Goal: Transaction & Acquisition: Purchase product/service

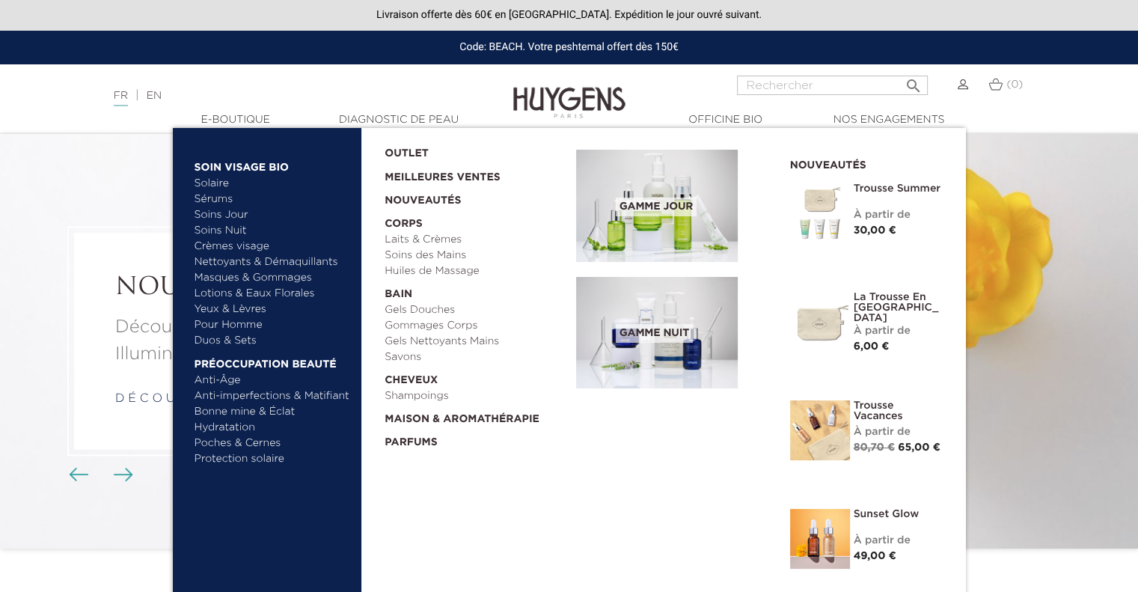
click at [239, 260] on link "Nettoyants & Démaquillants" at bounding box center [273, 262] width 156 height 16
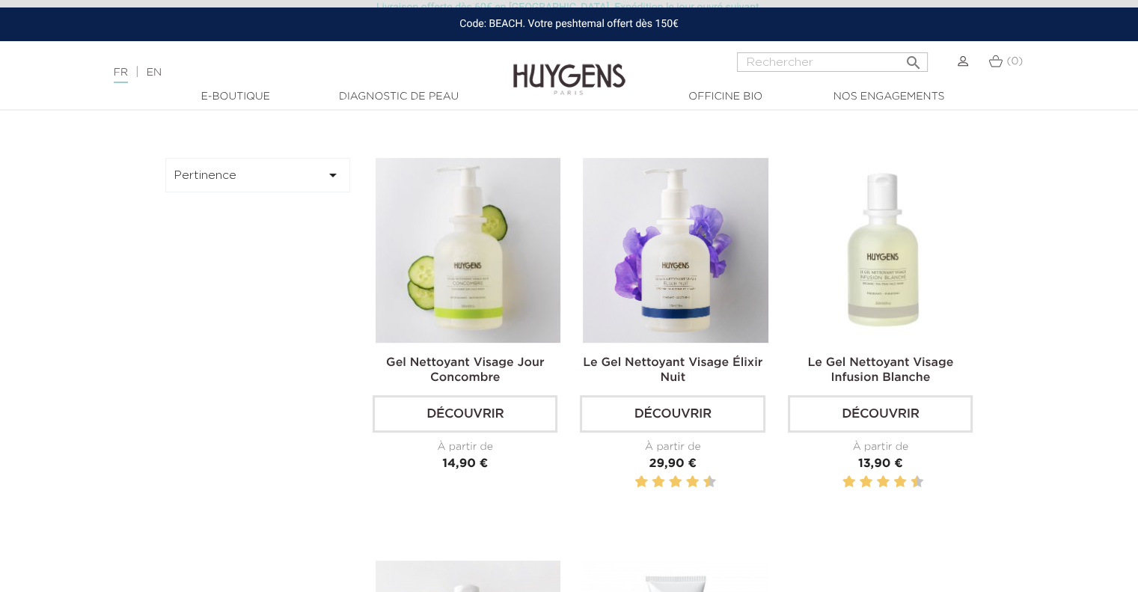
scroll to position [449, 0]
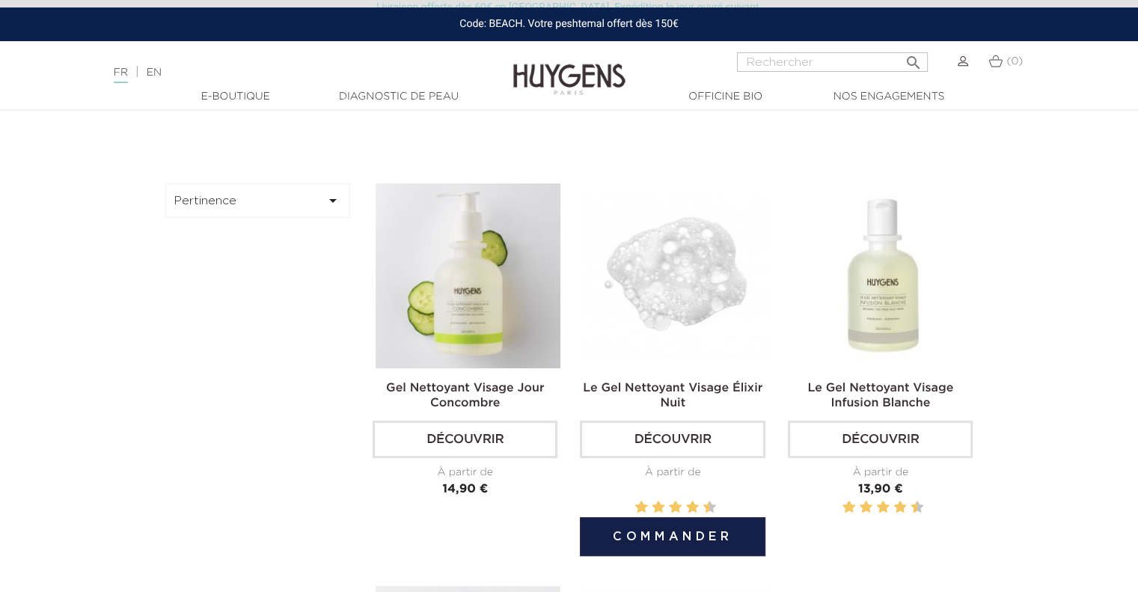
click at [710, 241] on img at bounding box center [675, 275] width 185 height 185
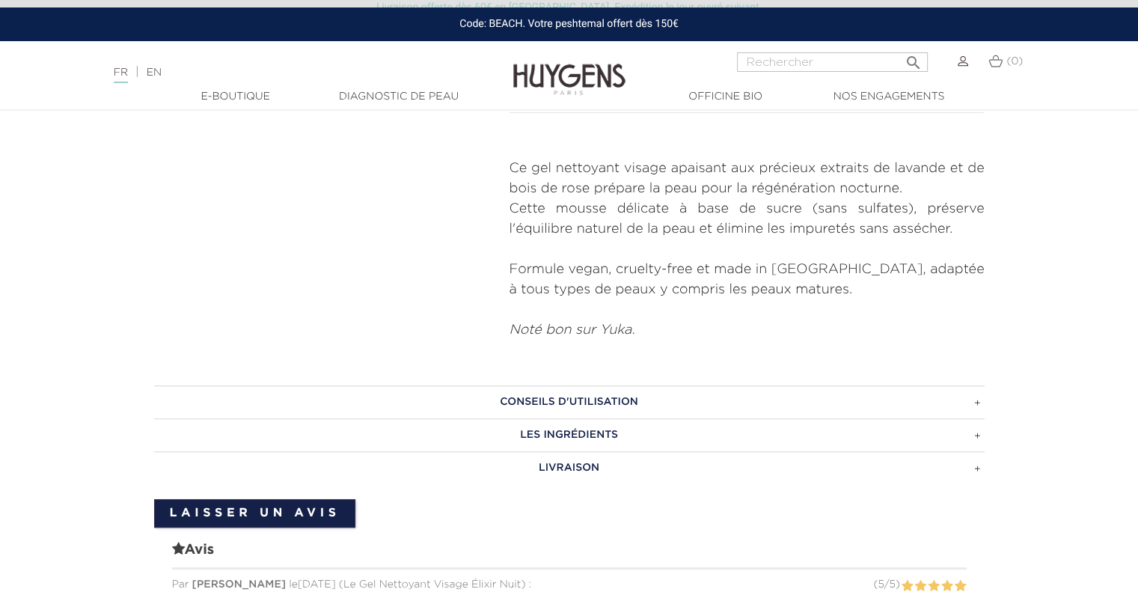
scroll to position [599, 0]
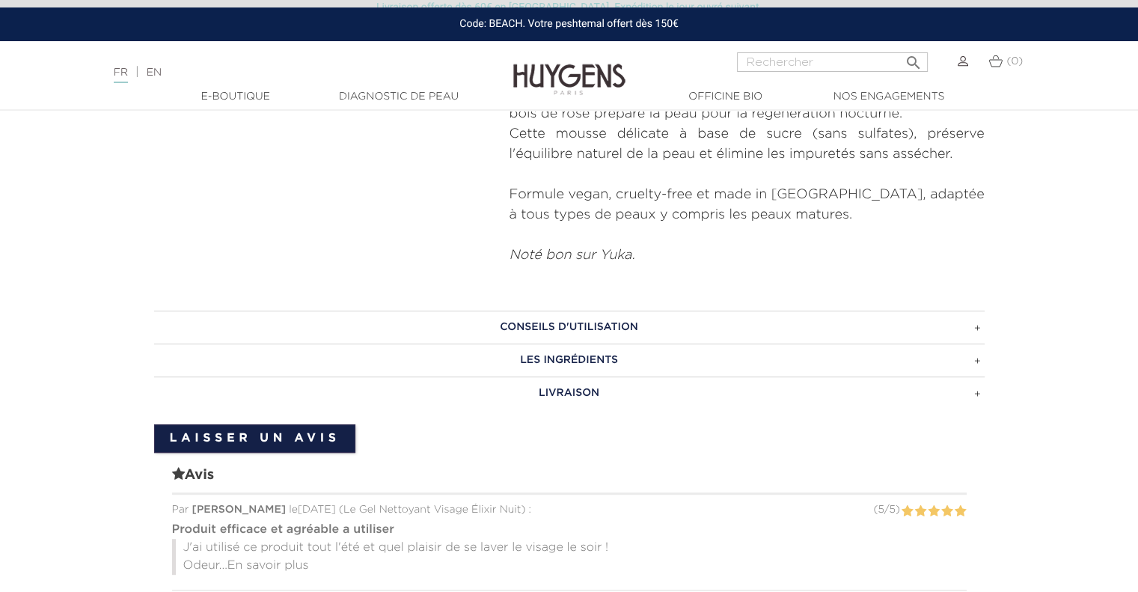
click at [905, 328] on h3 "CONSEILS D'UTILISATION" at bounding box center [569, 327] width 831 height 33
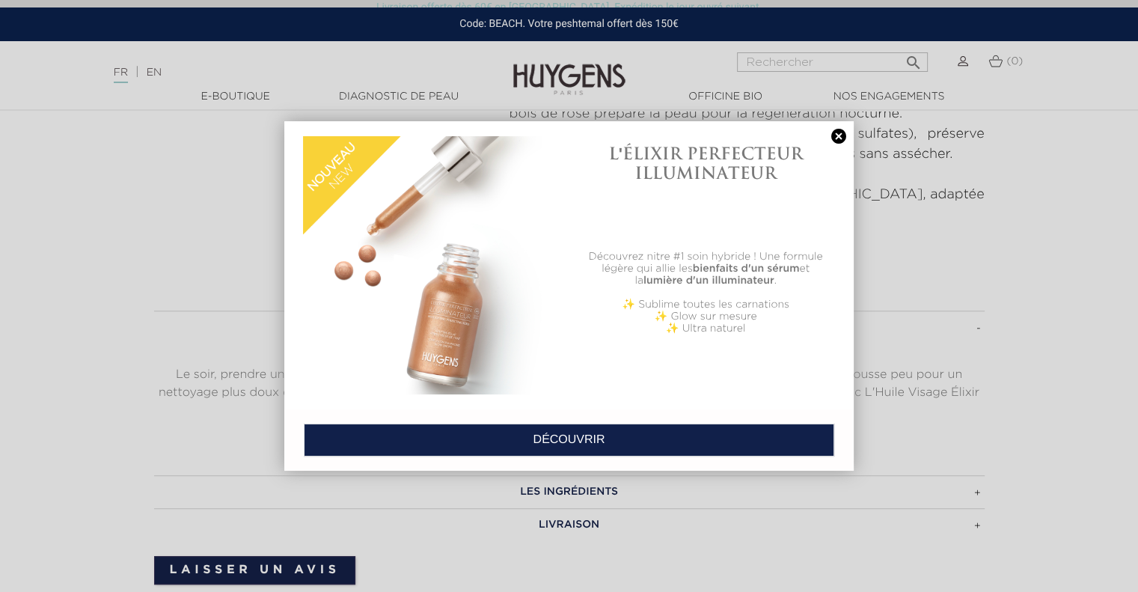
click at [842, 140] on link at bounding box center [838, 137] width 21 height 16
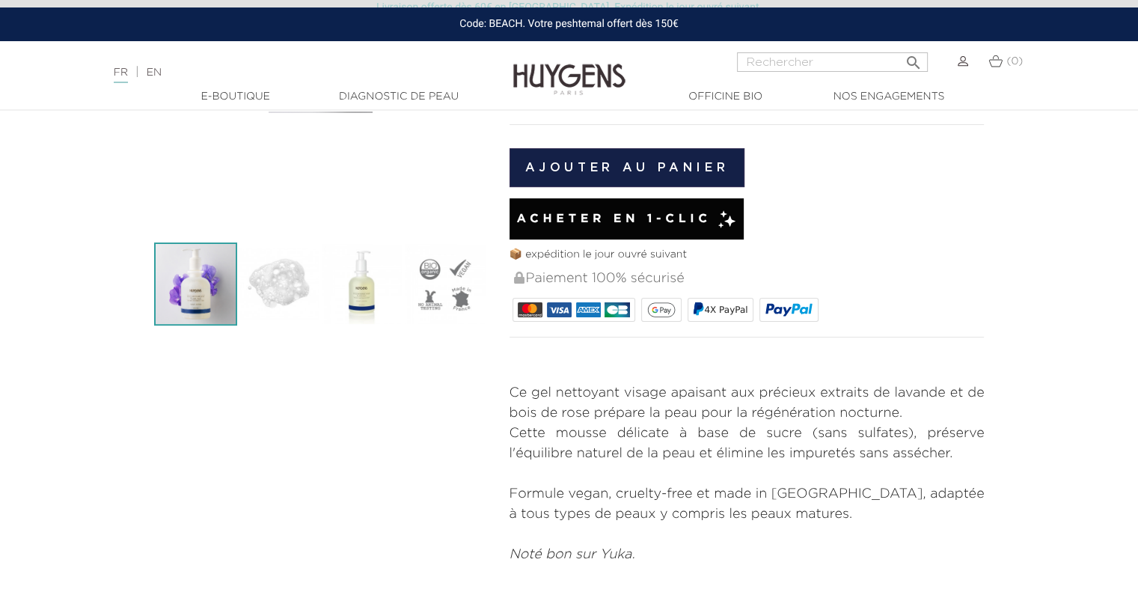
scroll to position [0, 0]
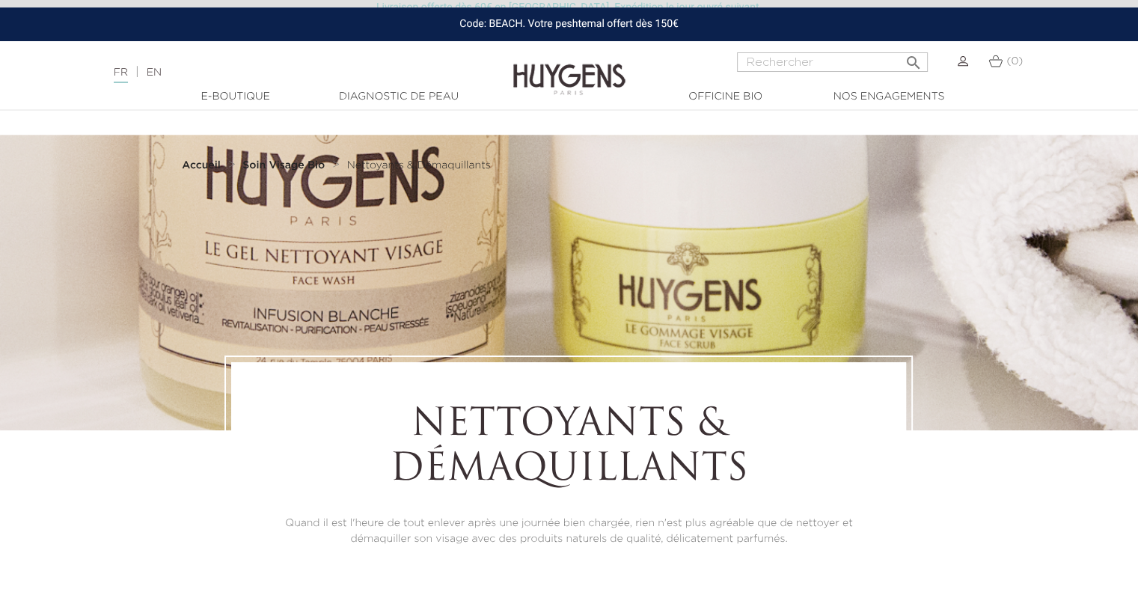
scroll to position [449, 0]
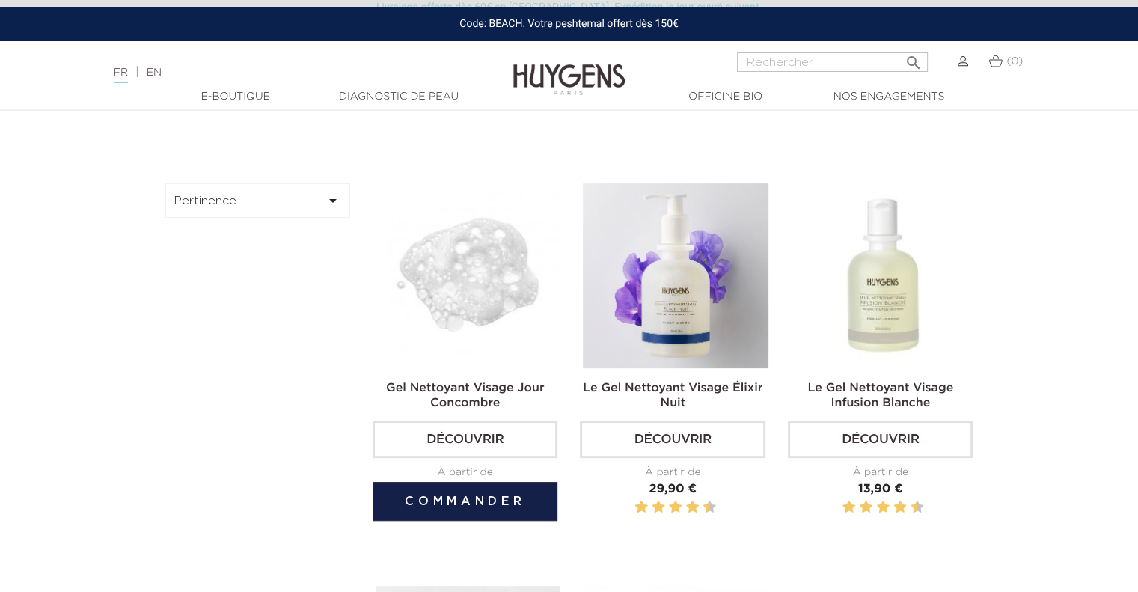
click at [462, 260] on img at bounding box center [468, 275] width 185 height 185
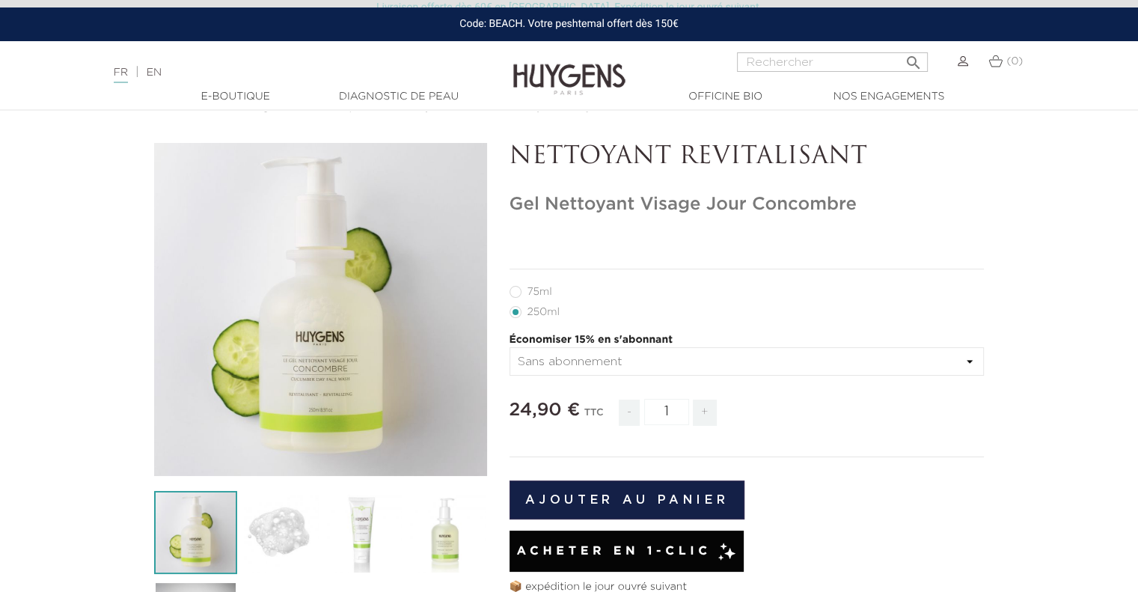
scroll to position [75, 0]
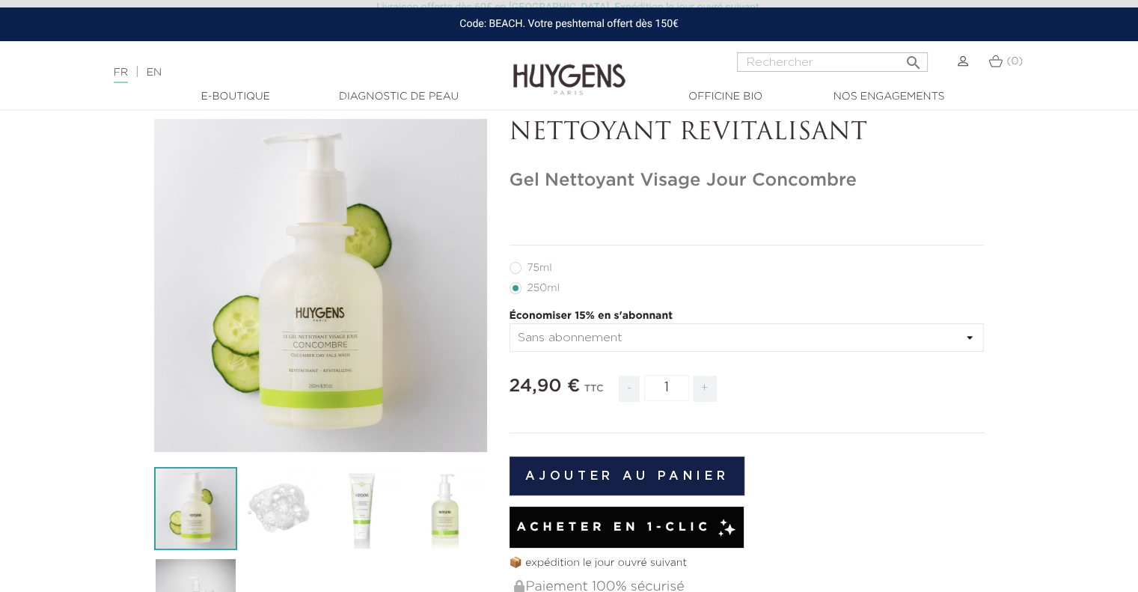
click at [541, 269] on label11"] "75ml" at bounding box center [540, 268] width 61 height 12
radio input "true"
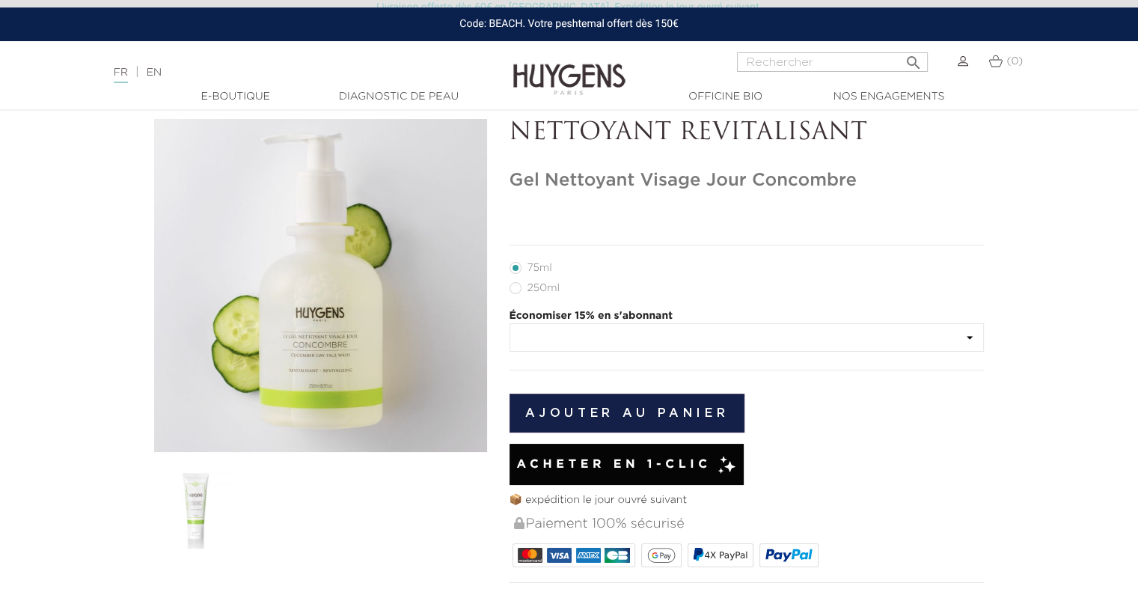
click at [515, 291] on label35"] "250ml" at bounding box center [544, 288] width 68 height 12
radio input "true"
